Goal: Task Accomplishment & Management: Complete application form

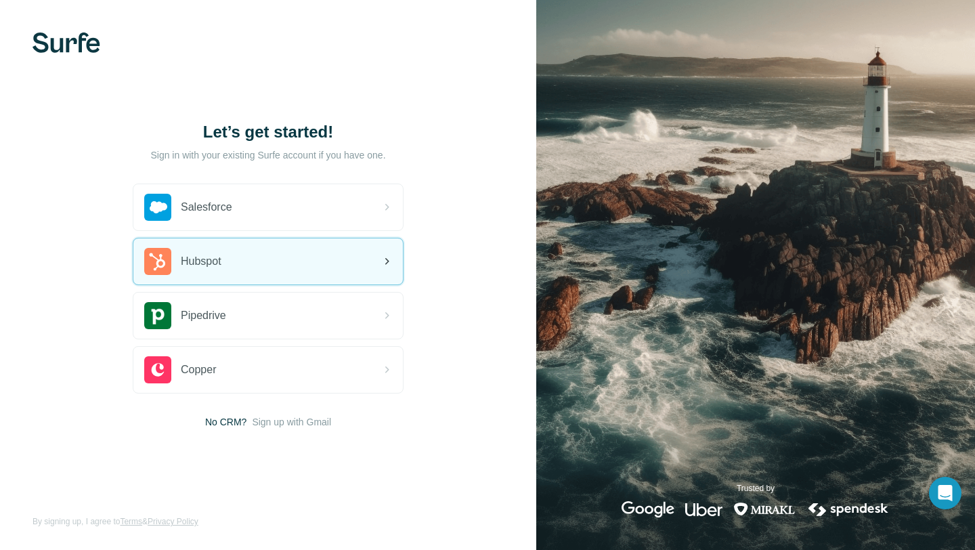
click at [288, 257] on div "Hubspot" at bounding box center [267, 261] width 269 height 46
